Goal: Task Accomplishment & Management: Complete application form

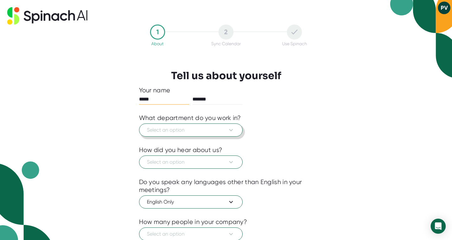
click at [204, 124] on button "Select an option" at bounding box center [190, 129] width 103 height 13
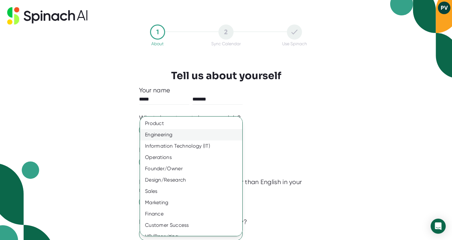
click at [176, 137] on div "Engineering" at bounding box center [191, 134] width 102 height 11
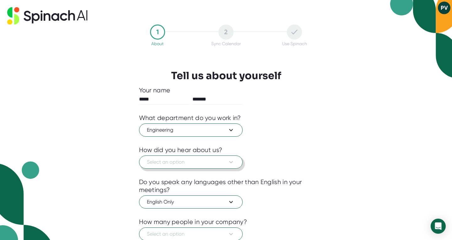
click at [181, 159] on span "Select an option" at bounding box center [191, 162] width 88 height 8
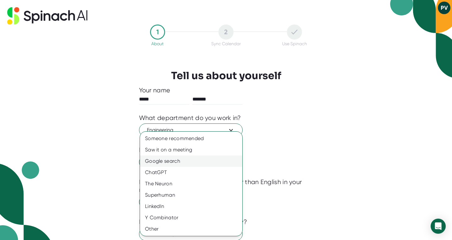
click at [204, 160] on div "Google search" at bounding box center [191, 160] width 102 height 11
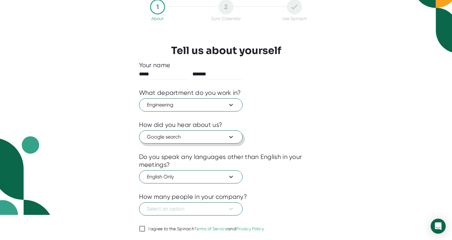
scroll to position [45, 0]
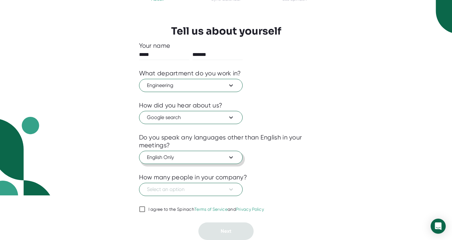
click at [209, 159] on span "English Only" at bounding box center [191, 157] width 88 height 8
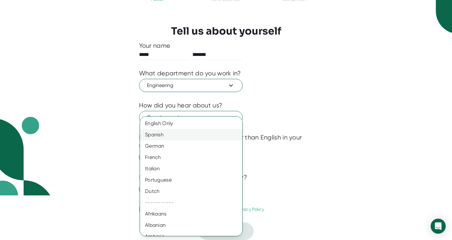
click at [210, 138] on div "Spanish" at bounding box center [191, 134] width 102 height 11
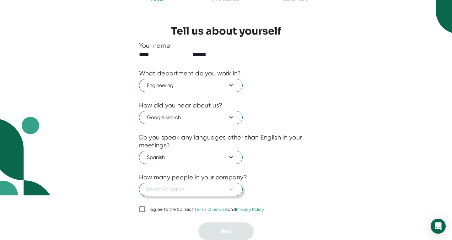
click at [200, 191] on span "Select an option" at bounding box center [191, 189] width 88 height 8
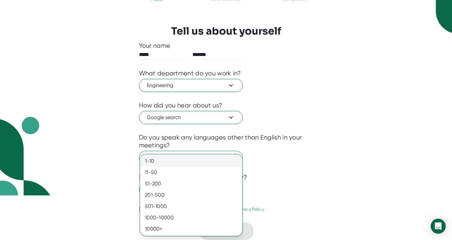
click at [167, 161] on div "1-10" at bounding box center [191, 160] width 102 height 11
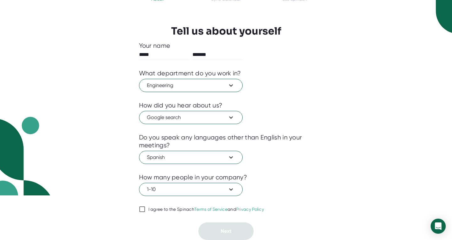
click at [149, 211] on div "I agree to the Spinach Terms of Service and Privacy Policy" at bounding box center [206, 209] width 116 height 6
click at [145, 211] on input "I agree to the Spinach Terms of Service and Privacy Policy" at bounding box center [142, 209] width 6 height 8
checkbox input "true"
click at [209, 232] on button "Next" at bounding box center [225, 231] width 55 height 18
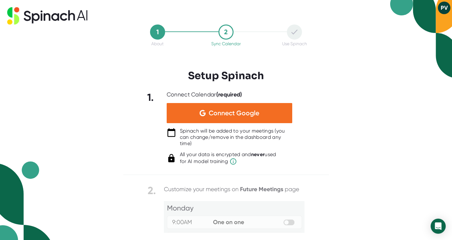
scroll to position [0, 0]
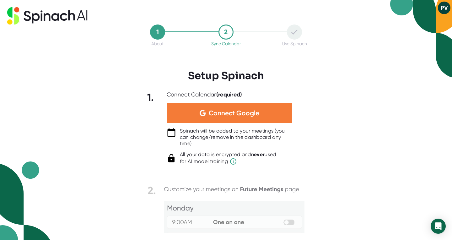
click at [212, 116] on span "Connect Google" at bounding box center [234, 113] width 50 height 6
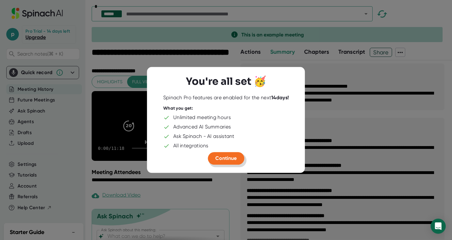
click at [225, 159] on span "Continue" at bounding box center [225, 158] width 21 height 6
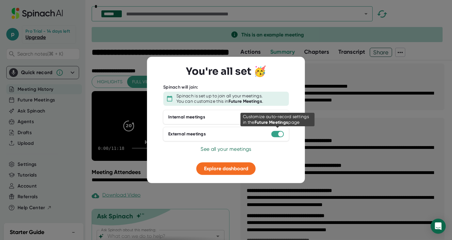
click at [278, 135] on div at bounding box center [280, 133] width 5 height 5
click at [275, 133] on div at bounding box center [277, 133] width 13 height 6
click at [278, 133] on div at bounding box center [280, 133] width 5 height 5
click at [279, 135] on div at bounding box center [280, 133] width 5 height 5
click at [276, 132] on div at bounding box center [277, 133] width 13 height 6
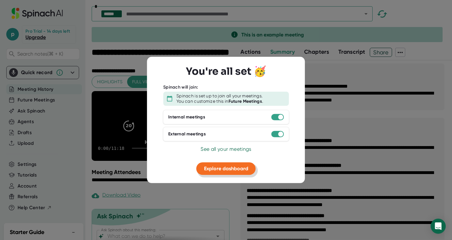
click at [225, 171] on span "Explore dashboard" at bounding box center [226, 168] width 44 height 6
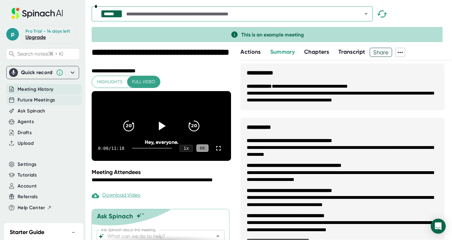
click at [48, 102] on span "Future Meetings" at bounding box center [36, 99] width 37 height 7
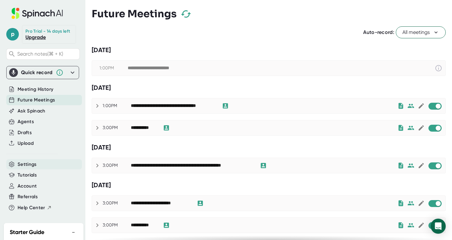
click at [41, 167] on div "Settings" at bounding box center [44, 164] width 76 height 10
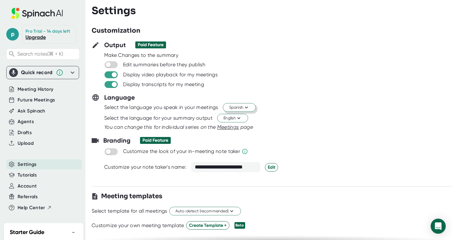
click at [249, 106] on icon at bounding box center [246, 107] width 6 height 6
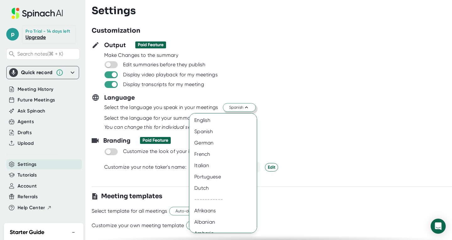
click at [284, 103] on div at bounding box center [226, 120] width 452 height 240
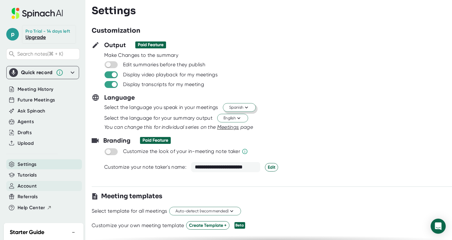
click at [34, 185] on span "Account" at bounding box center [27, 185] width 19 height 7
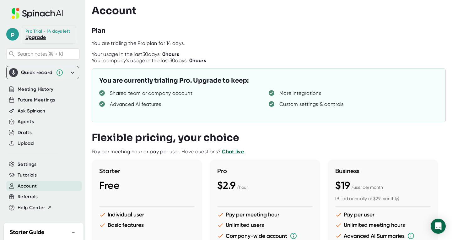
click at [53, 13] on icon at bounding box center [44, 13] width 22 height 7
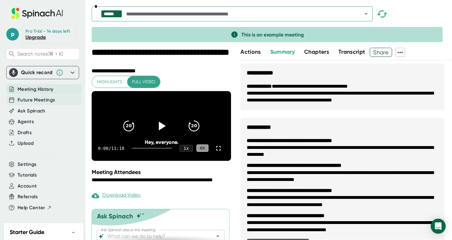
click at [37, 101] on span "Future Meetings" at bounding box center [36, 99] width 37 height 7
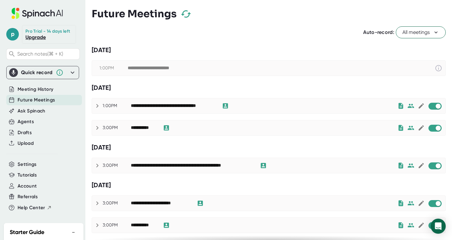
click at [35, 13] on icon at bounding box center [37, 14] width 4 height 5
